Goal: Check status: Check status

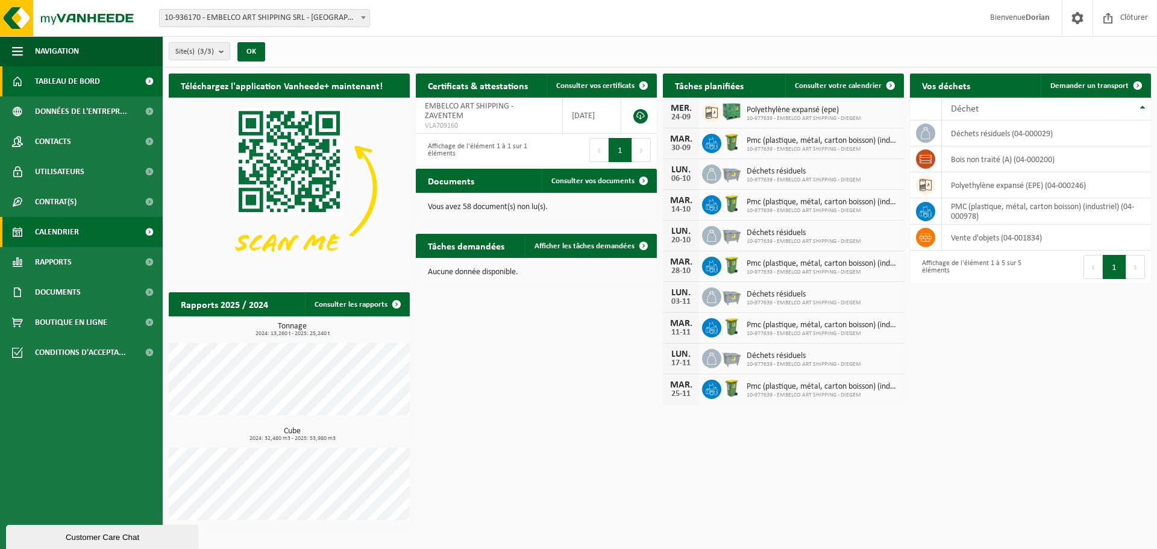
click at [99, 228] on link "Calendrier" at bounding box center [81, 232] width 163 height 30
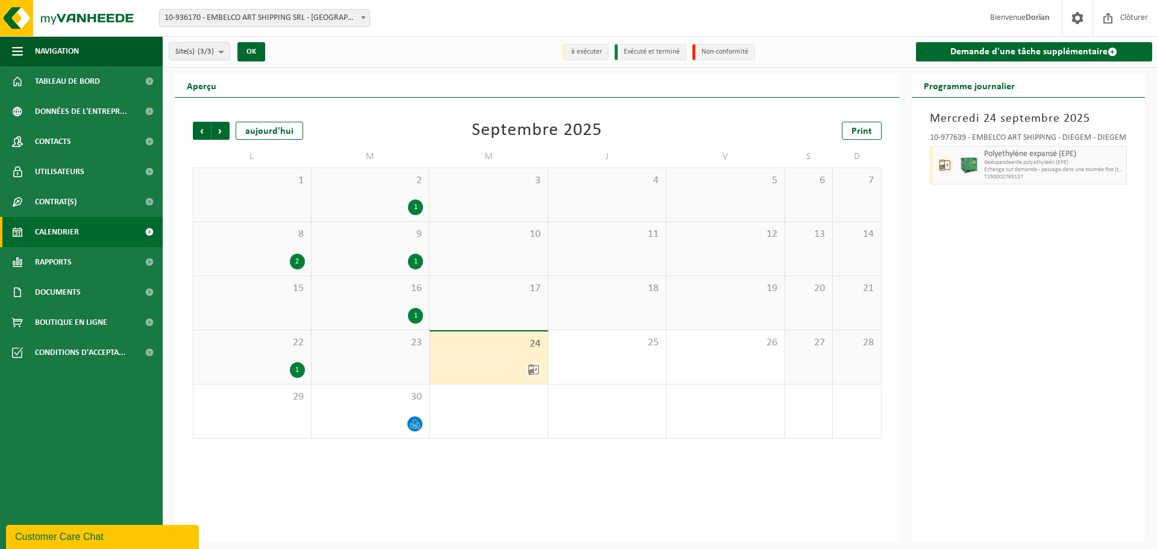
click at [282, 254] on div "2" at bounding box center [251, 262] width 105 height 16
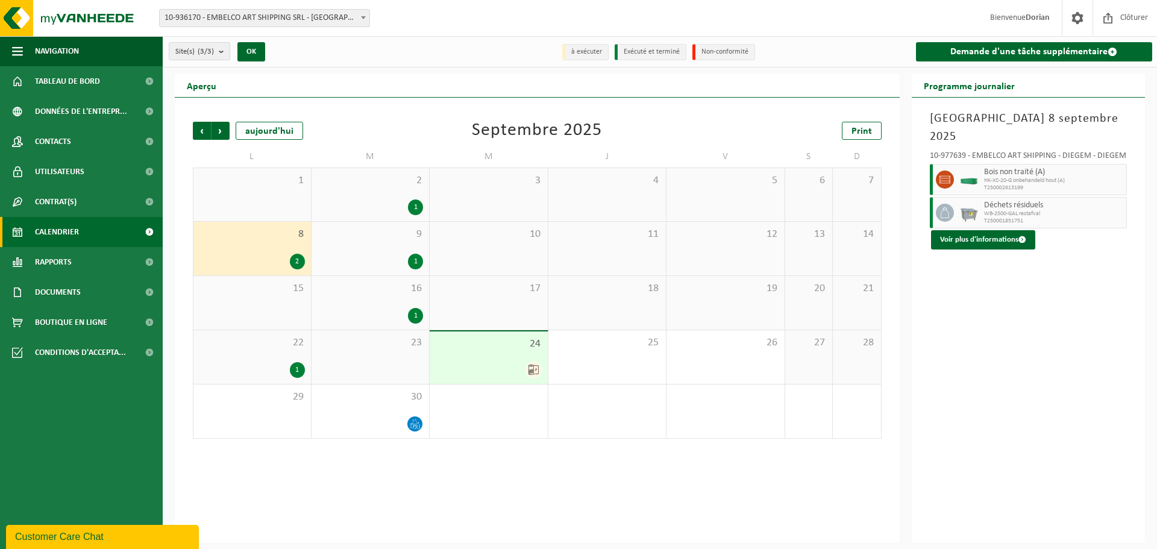
click at [376, 248] on div "9 1" at bounding box center [371, 249] width 118 height 54
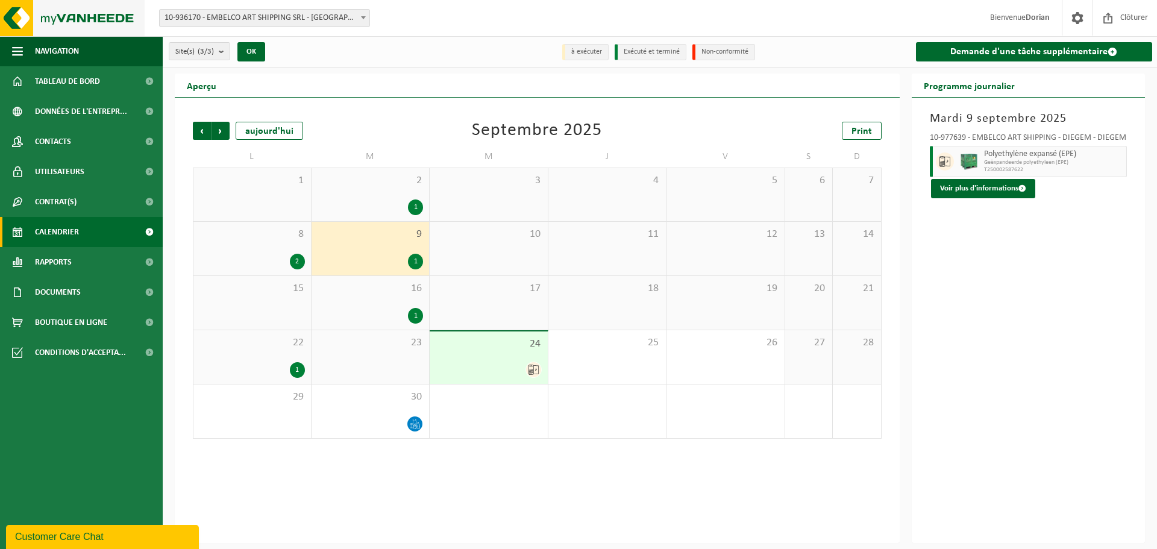
click at [80, 19] on img at bounding box center [72, 18] width 145 height 36
